Goal: Transaction & Acquisition: Purchase product/service

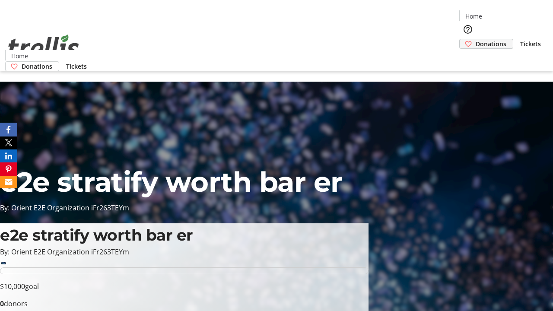
click at [476, 39] on span "Donations" at bounding box center [491, 43] width 31 height 9
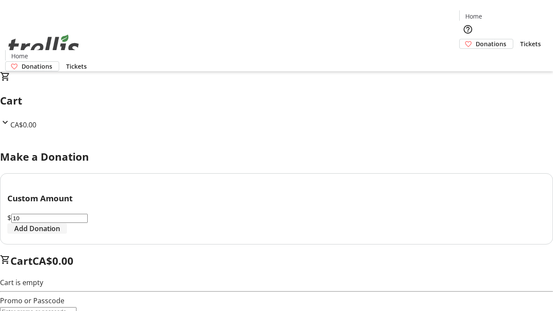
click at [60, 234] on span "Add Donation" at bounding box center [37, 229] width 46 height 10
select select "CA"
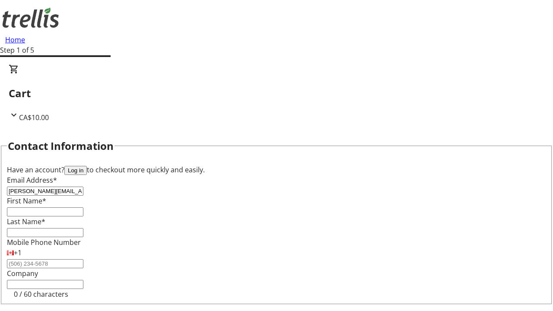
type input "[PERSON_NAME][EMAIL_ADDRESS][DOMAIN_NAME]"
type input "[PERSON_NAME]"
type input "[STREET_ADDRESS][PERSON_NAME]"
type input "Kelowna"
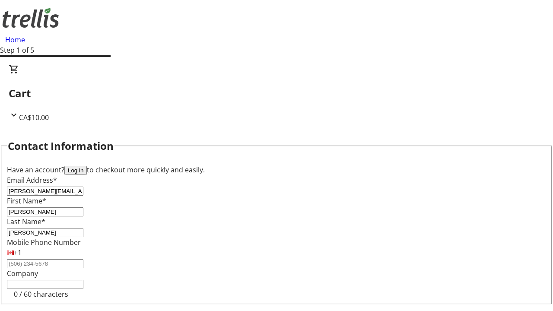
select select "BC"
type input "Kelowna"
type input "V1Y 0C2"
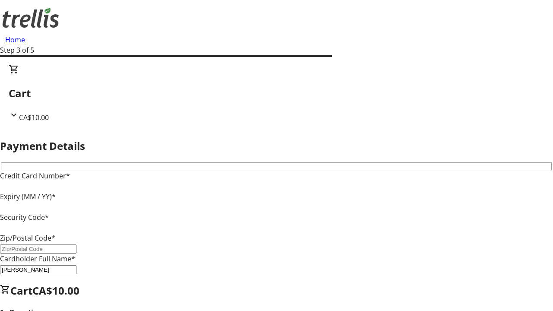
type input "V1Y 0C2"
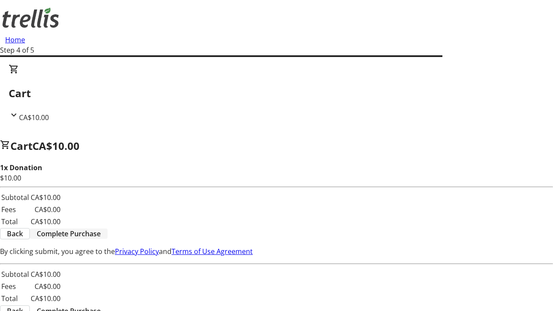
click at [101, 229] on span "Complete Purchase" at bounding box center [69, 234] width 64 height 10
